Goal: Transaction & Acquisition: Purchase product/service

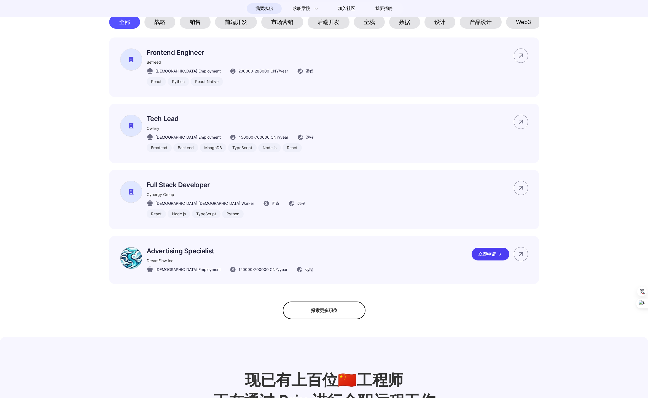
scroll to position [439, 0]
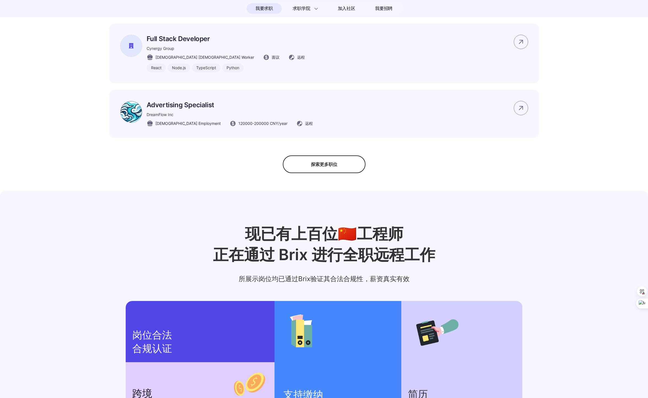
click at [319, 169] on div "探索更多职位" at bounding box center [324, 164] width 83 height 18
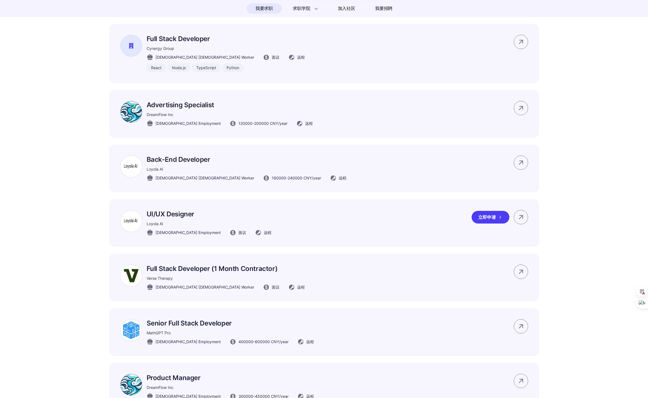
click at [163, 218] on p "UI/UX Designer" at bounding box center [209, 214] width 125 height 8
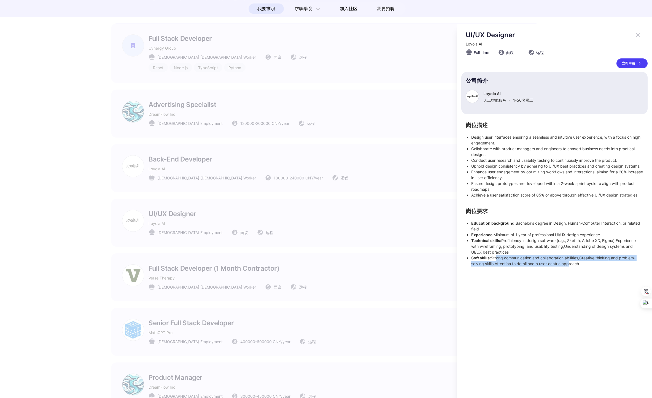
drag, startPoint x: 495, startPoint y: 257, endPoint x: 567, endPoint y: 266, distance: 72.5
click at [567, 266] on li "Soft skills: Strong communication and collaboration abilities,Creative thinking…" at bounding box center [557, 261] width 172 height 12
click at [537, 271] on div "UI/UX Designer Loyola AI Full-time 面议 远程 立即申请 公司简介 Loyola AI 人工智能服务 · 1-50 名员工 …" at bounding box center [554, 211] width 195 height 374
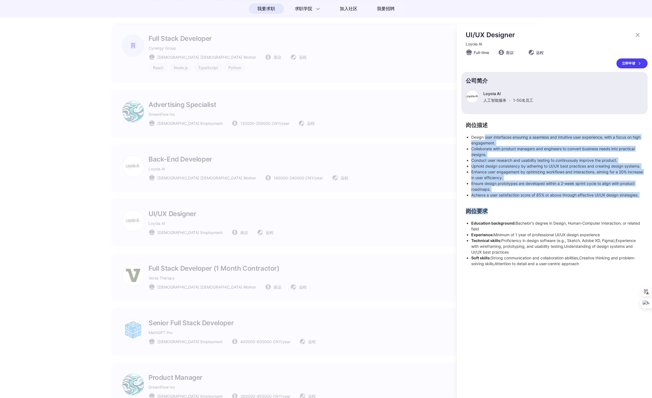
drag, startPoint x: 485, startPoint y: 135, endPoint x: 514, endPoint y: 219, distance: 88.1
click at [514, 219] on div "岗位描述 Design user interfaces ensuring a seamless and intuitive user experience, …" at bounding box center [554, 195] width 186 height 144
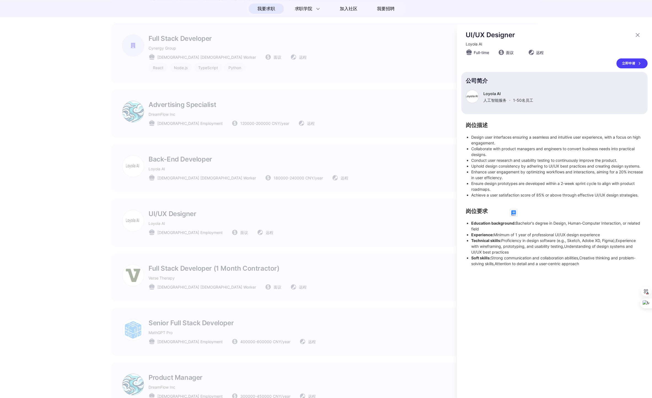
click at [502, 271] on div "UI/UX Designer Loyola AI Full-time 面议 远程 立即申请 公司简介 Loyola AI 人工智能服务 · 1-50 名员工 …" at bounding box center [554, 211] width 195 height 374
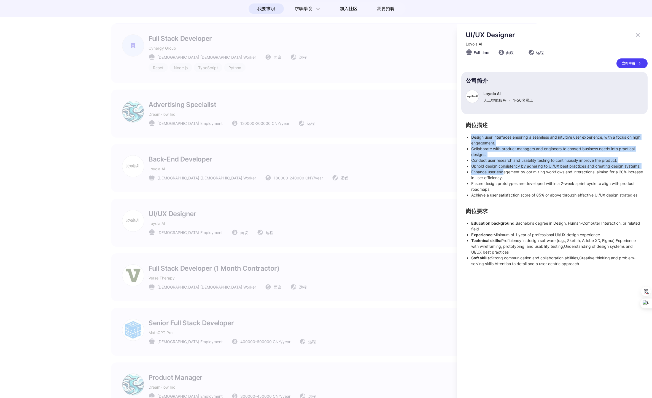
drag, startPoint x: 471, startPoint y: 135, endPoint x: 503, endPoint y: 170, distance: 47.4
click at [503, 170] on ul "Design user interfaces ensuring a seamless and intuitive user experience, with …" at bounding box center [554, 166] width 177 height 64
click at [628, 58] on div "立即申请" at bounding box center [631, 63] width 31 height 10
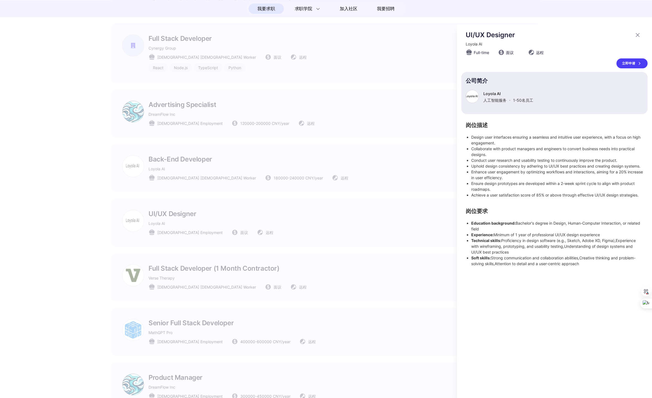
click at [395, 69] on div at bounding box center [326, 211] width 652 height 374
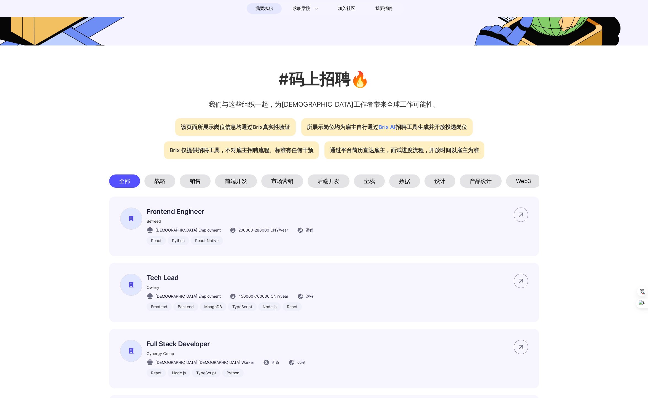
scroll to position [59, 0]
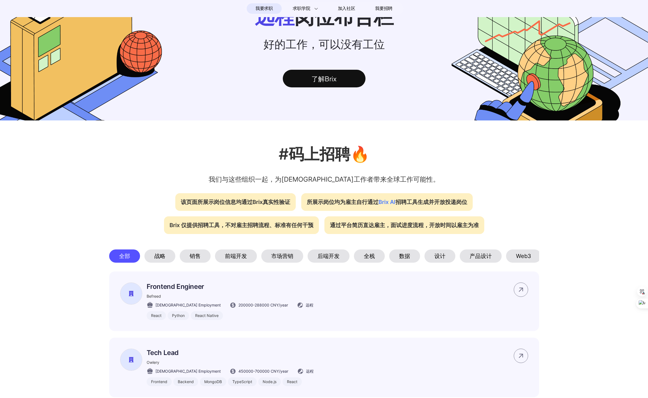
click at [198, 253] on div "销售" at bounding box center [195, 255] width 31 height 13
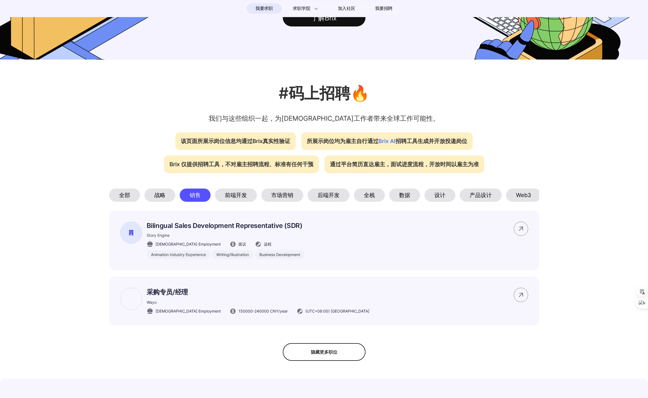
scroll to position [158, 0]
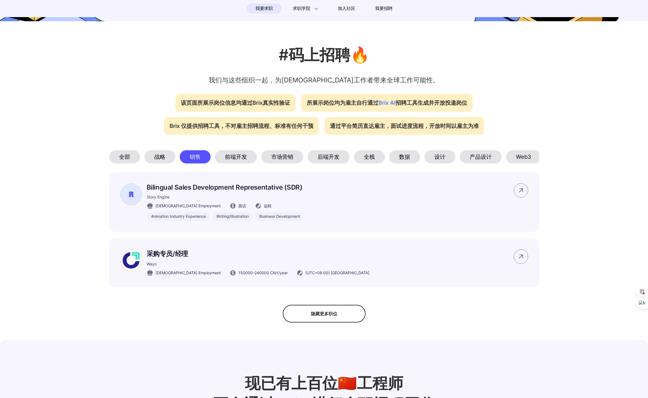
click at [482, 162] on div "产品设计" at bounding box center [481, 156] width 42 height 13
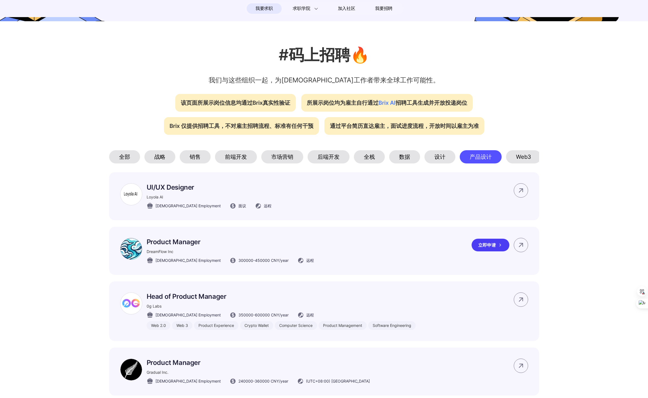
click at [187, 246] on p "Product Manager" at bounding box center [230, 242] width 167 height 8
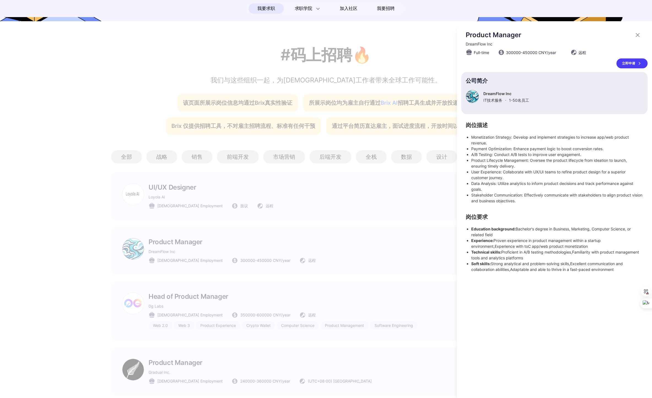
click at [83, 310] on div at bounding box center [326, 211] width 652 height 374
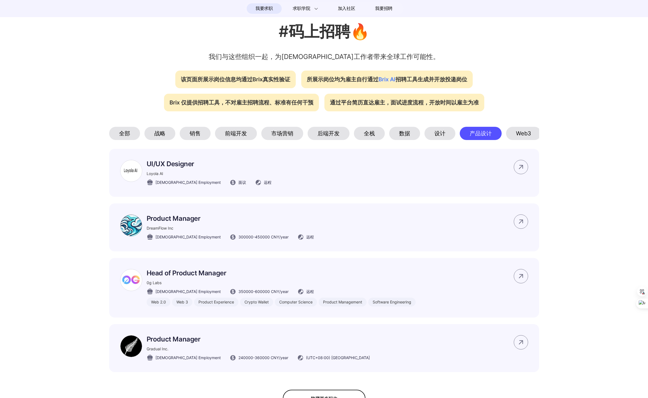
scroll to position [191, 0]
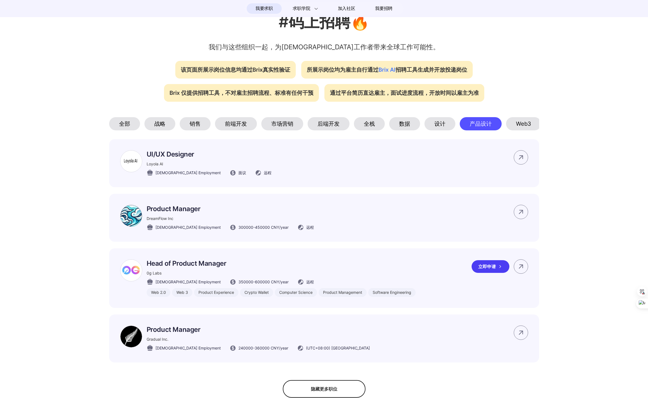
click at [198, 267] on p "Head of Product Manager" at bounding box center [281, 263] width 269 height 8
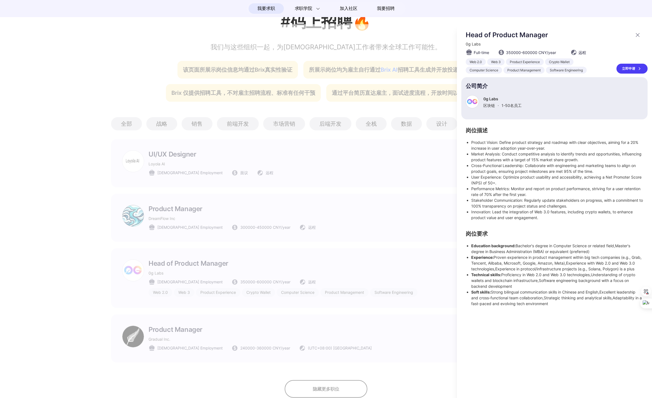
click at [105, 312] on div at bounding box center [326, 211] width 652 height 374
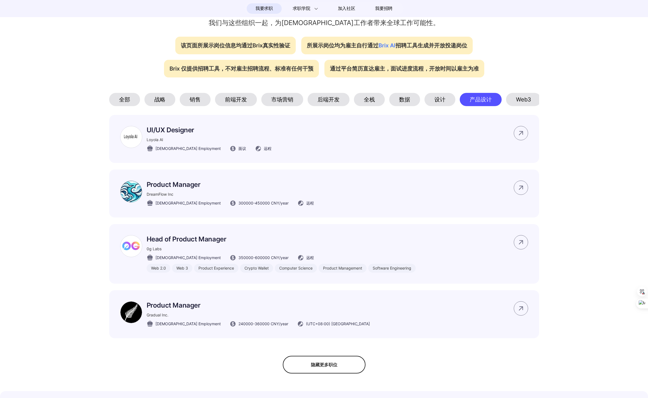
scroll to position [224, 0]
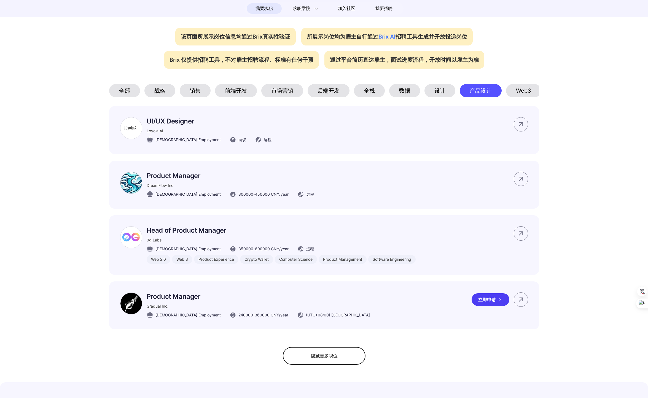
click at [177, 299] on p "Product Manager" at bounding box center [258, 296] width 223 height 8
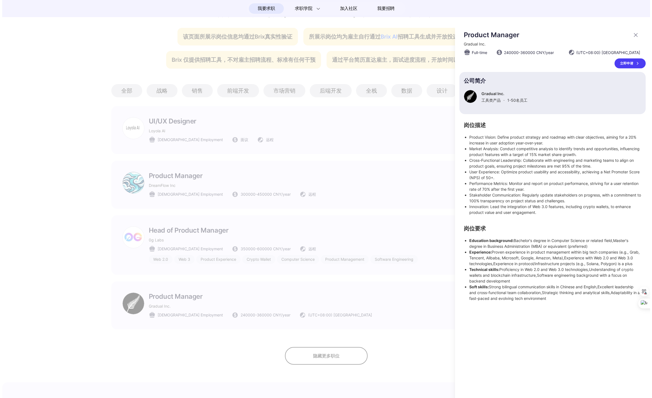
scroll to position [0, 0]
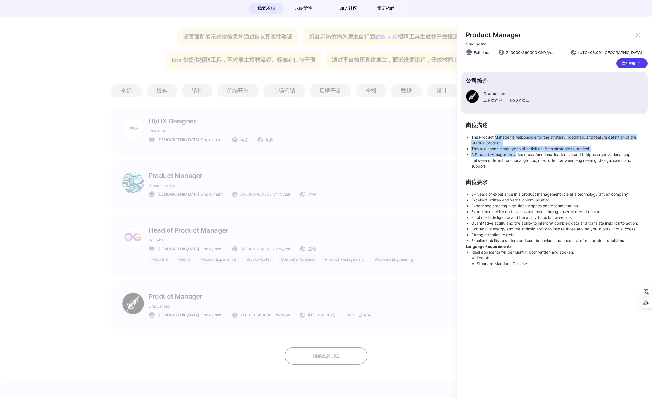
drag, startPoint x: 495, startPoint y: 136, endPoint x: 515, endPoint y: 155, distance: 27.7
click at [515, 155] on ul "The Product Manager is responsible for the strategy, roadmap, and feature defin…" at bounding box center [554, 151] width 177 height 35
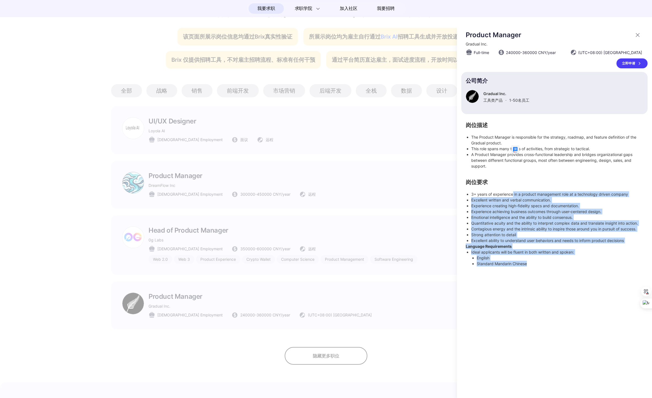
drag, startPoint x: 512, startPoint y: 192, endPoint x: 522, endPoint y: 269, distance: 77.8
click at [522, 269] on div "Product Manager Gradual Inc. Full-time 240000 - 360000 CNY /year (UTC+08:00) Be…" at bounding box center [554, 211] width 195 height 374
click at [526, 258] on li "English" at bounding box center [560, 258] width 166 height 6
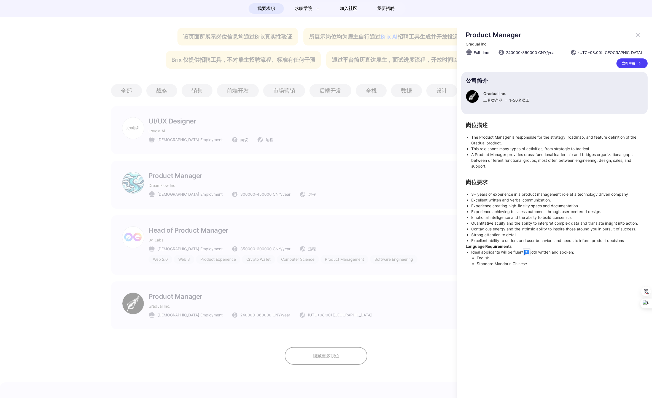
click at [633, 65] on div "立即申请" at bounding box center [631, 63] width 31 height 10
click at [233, 366] on div at bounding box center [326, 211] width 652 height 374
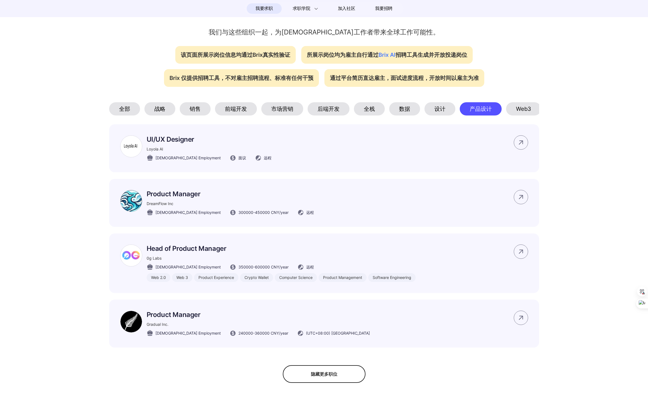
click at [438, 107] on div "设计" at bounding box center [439, 108] width 31 height 13
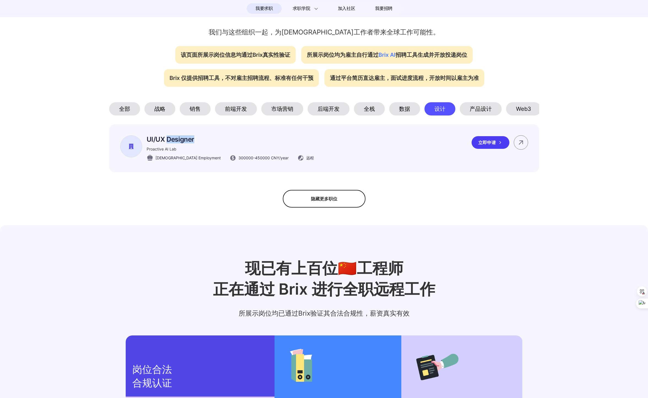
click at [486, 148] on div "立即申请" at bounding box center [490, 142] width 38 height 13
click at [147, 115] on div "战略" at bounding box center [159, 108] width 31 height 13
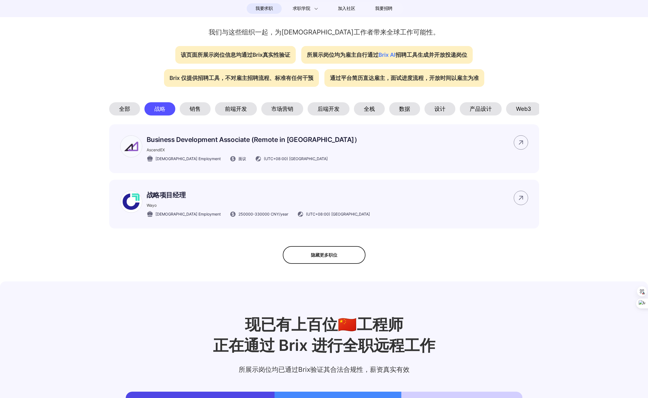
click at [198, 107] on div "销售" at bounding box center [195, 108] width 31 height 13
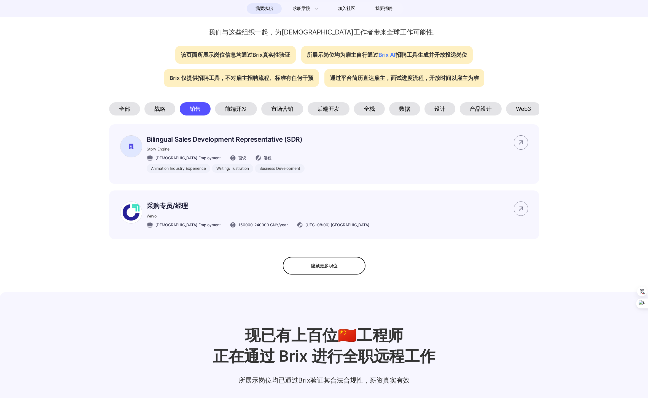
click at [409, 110] on div "数据" at bounding box center [404, 108] width 31 height 13
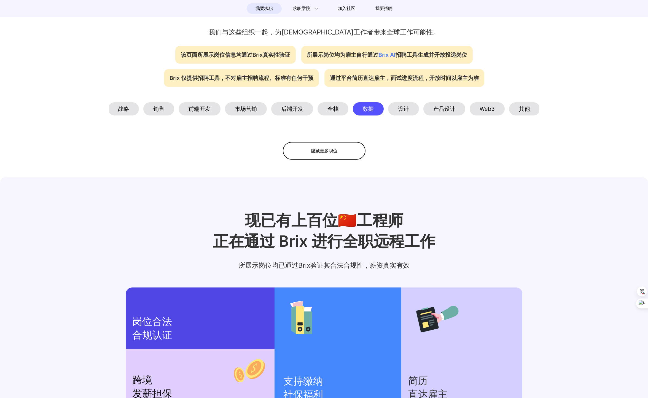
scroll to position [0, 37]
click at [525, 110] on div "其他" at bounding box center [523, 108] width 31 height 13
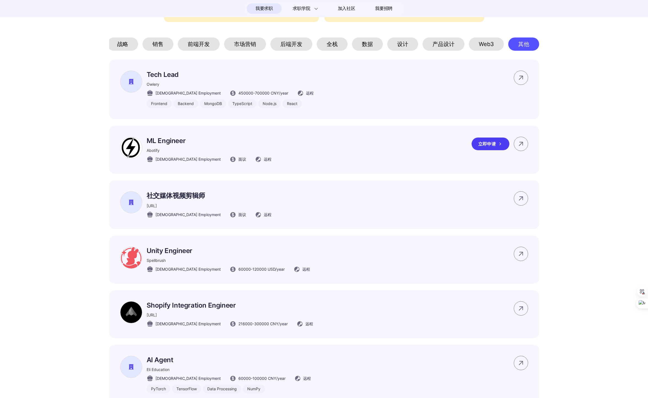
scroll to position [272, 0]
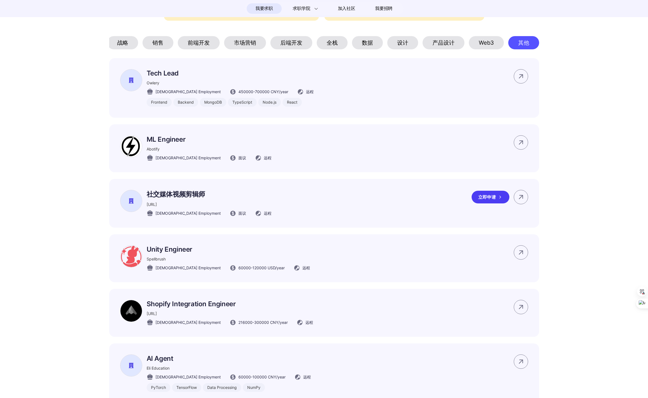
click at [175, 199] on p "社交媒体视频剪辑师" at bounding box center [209, 194] width 125 height 9
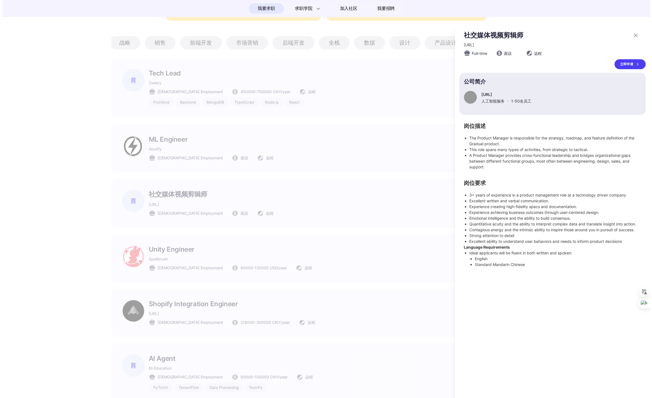
scroll to position [0, 0]
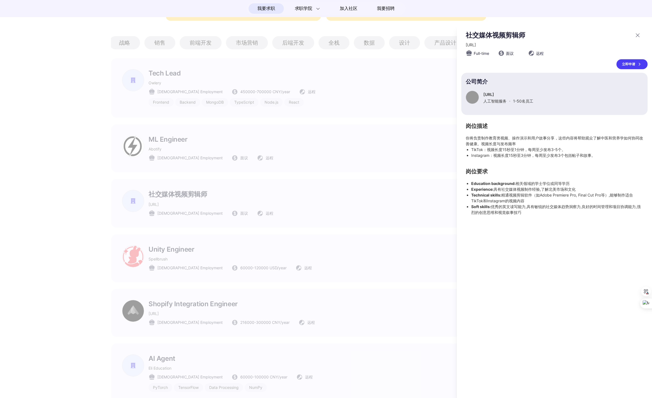
click at [632, 62] on div "立即申请" at bounding box center [631, 64] width 31 height 10
click at [79, 282] on div at bounding box center [326, 211] width 652 height 374
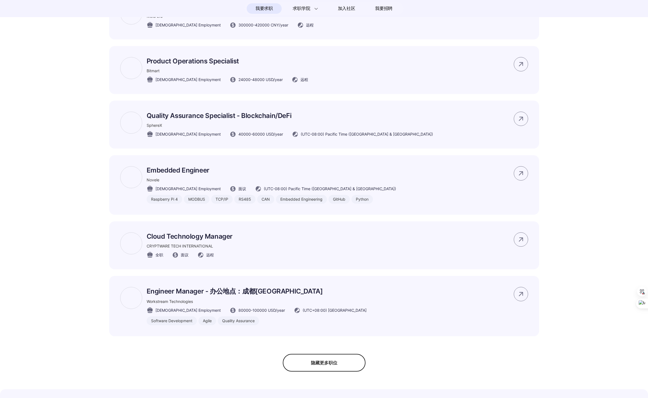
scroll to position [825, 0]
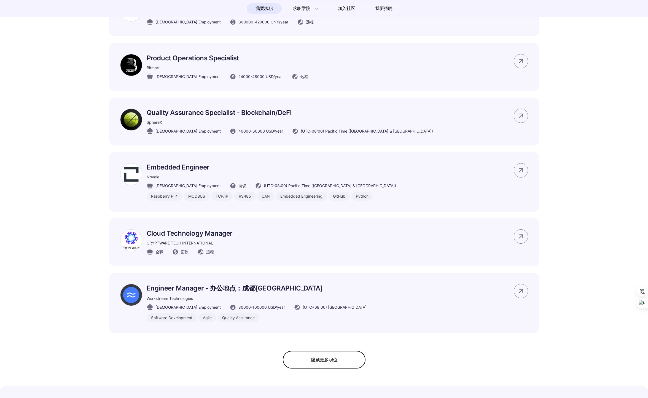
click at [331, 368] on div "隐藏更多职位" at bounding box center [324, 360] width 83 height 18
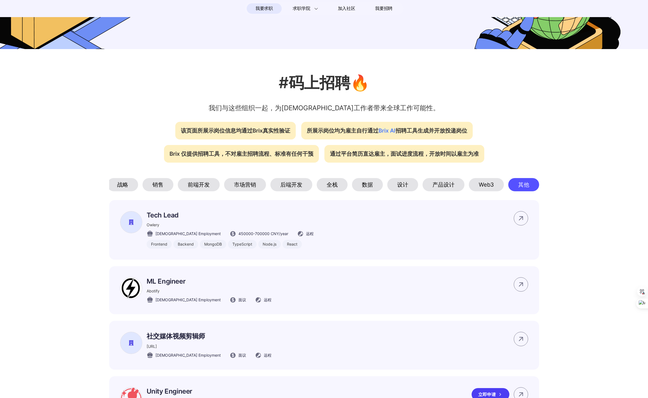
scroll to position [0, 0]
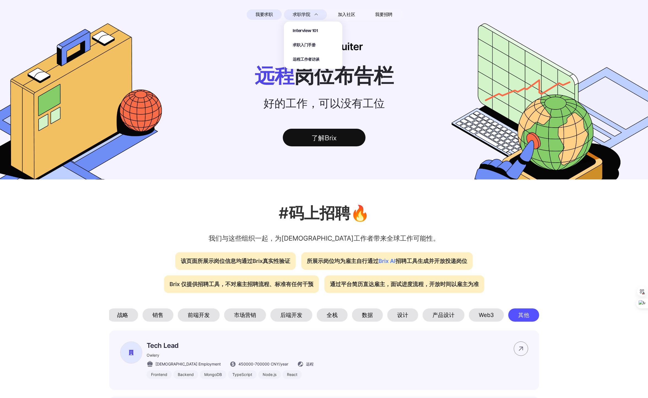
click at [298, 18] on section "Interview 101 求职入门手册 远程工作者访谈" at bounding box center [313, 42] width 58 height 53
click at [354, 12] on span "加入社区" at bounding box center [346, 14] width 17 height 9
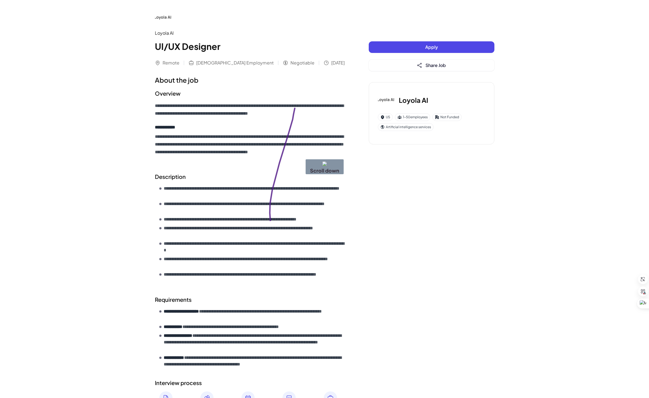
drag, startPoint x: 295, startPoint y: 108, endPoint x: 325, endPoint y: 238, distance: 134.0
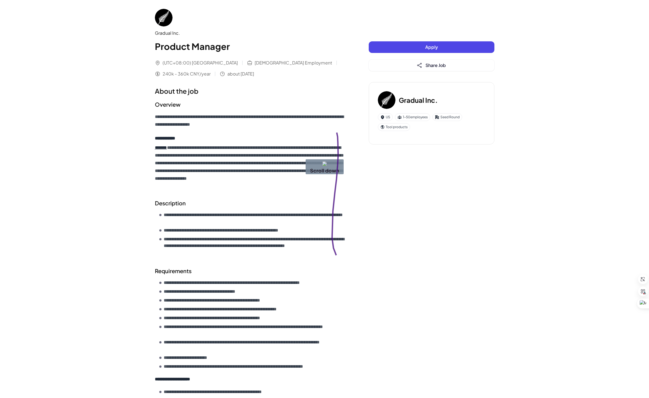
drag, startPoint x: 337, startPoint y: 133, endPoint x: 404, endPoint y: 256, distance: 140.8
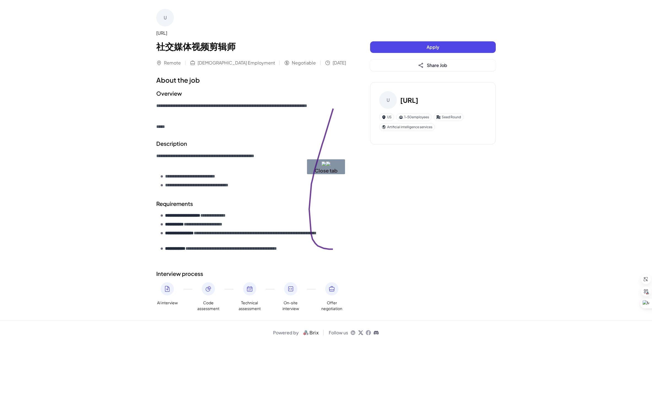
drag, startPoint x: 333, startPoint y: 106, endPoint x: 431, endPoint y: 226, distance: 154.7
